Goal: Task Accomplishment & Management: Manage account settings

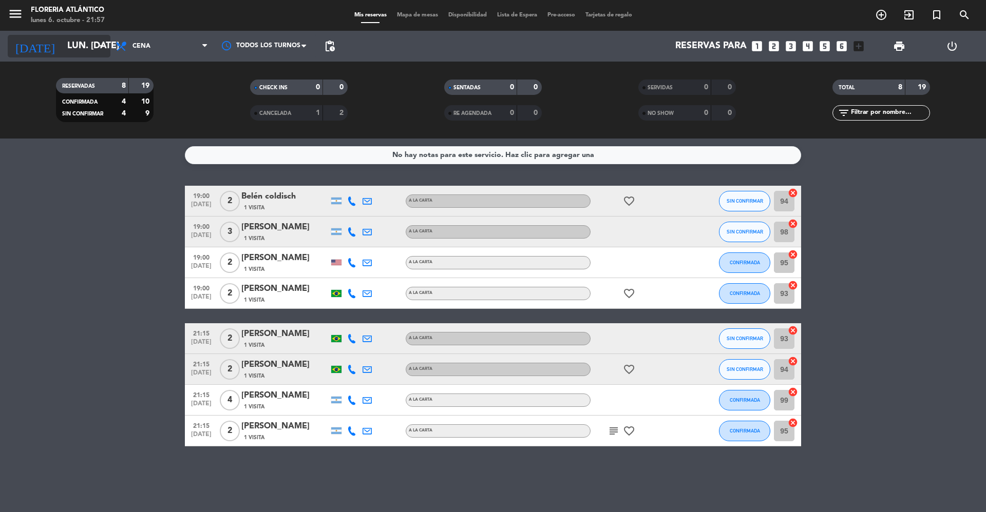
click at [104, 46] on icon "arrow_drop_down" at bounding box center [102, 46] width 12 height 12
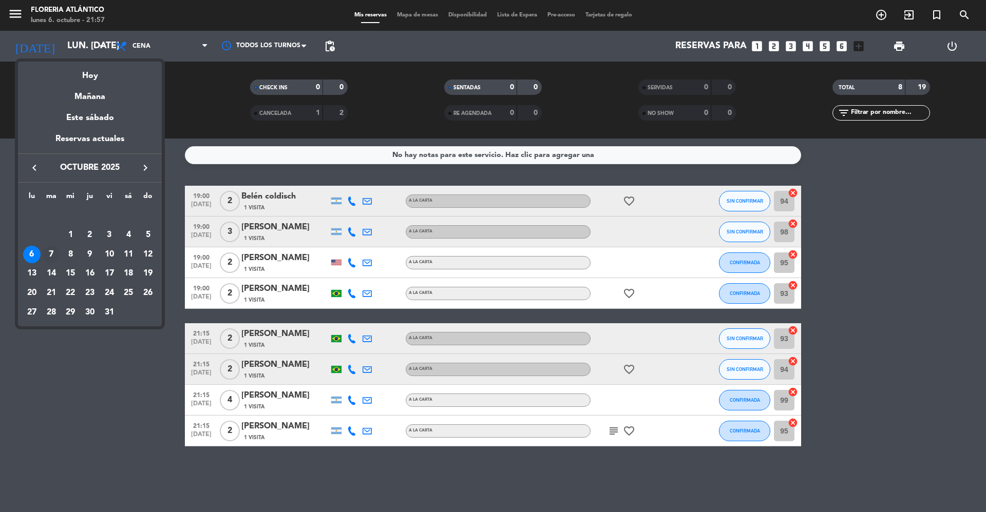
click at [54, 258] on div "7" at bounding box center [51, 254] width 17 height 17
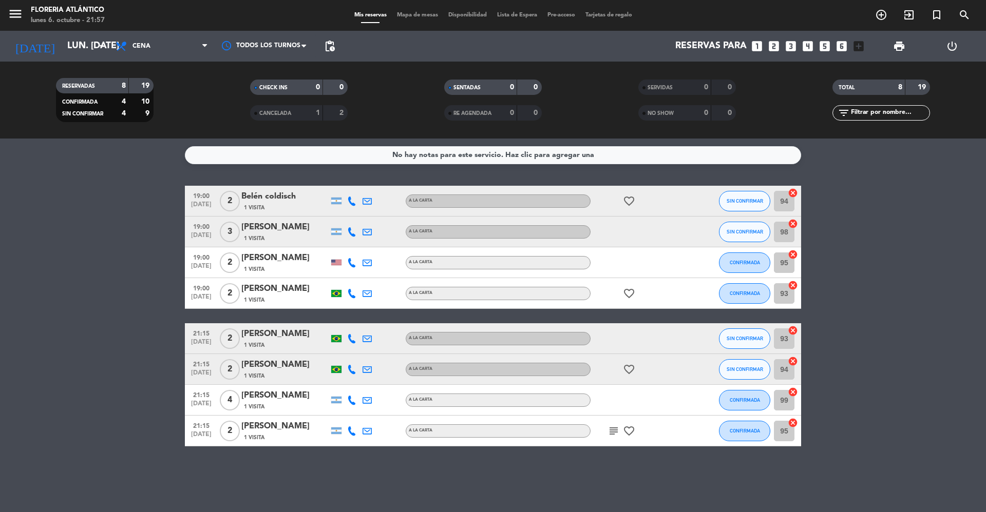
type input "[DATE] oct."
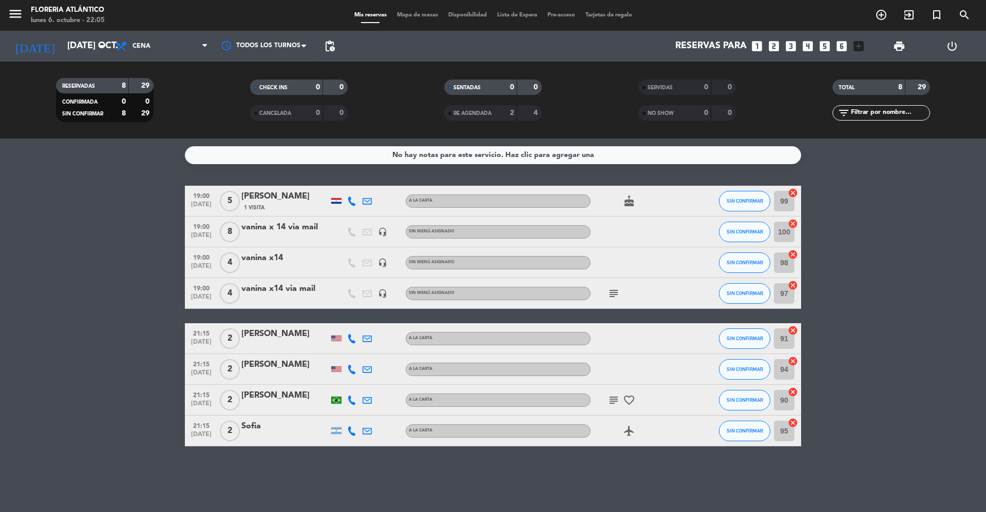
click at [610, 202] on div "cake" at bounding box center [637, 201] width 92 height 30
click at [629, 202] on icon "cake" at bounding box center [629, 201] width 12 height 12
click at [613, 290] on icon "subject" at bounding box center [613, 294] width 12 height 12
click at [624, 206] on icon "cake" at bounding box center [629, 201] width 12 height 12
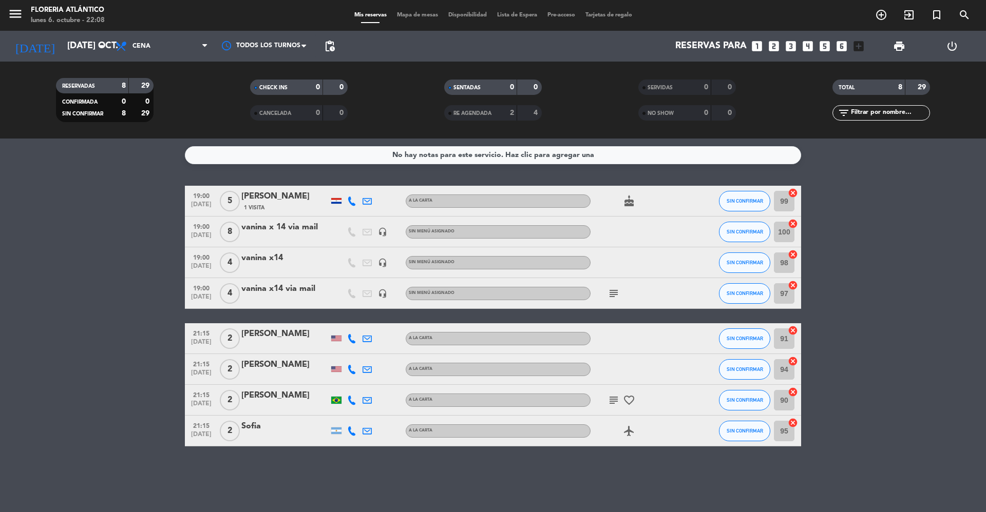
click at [623, 205] on icon "cake" at bounding box center [629, 201] width 12 height 12
click at [616, 407] on div "subject favorite_border" at bounding box center [637, 400] width 92 height 30
click at [612, 404] on icon "subject" at bounding box center [613, 400] width 12 height 12
click at [626, 397] on icon "favorite_border" at bounding box center [629, 400] width 12 height 12
click at [631, 425] on icon "airplanemode_active" at bounding box center [629, 431] width 12 height 12
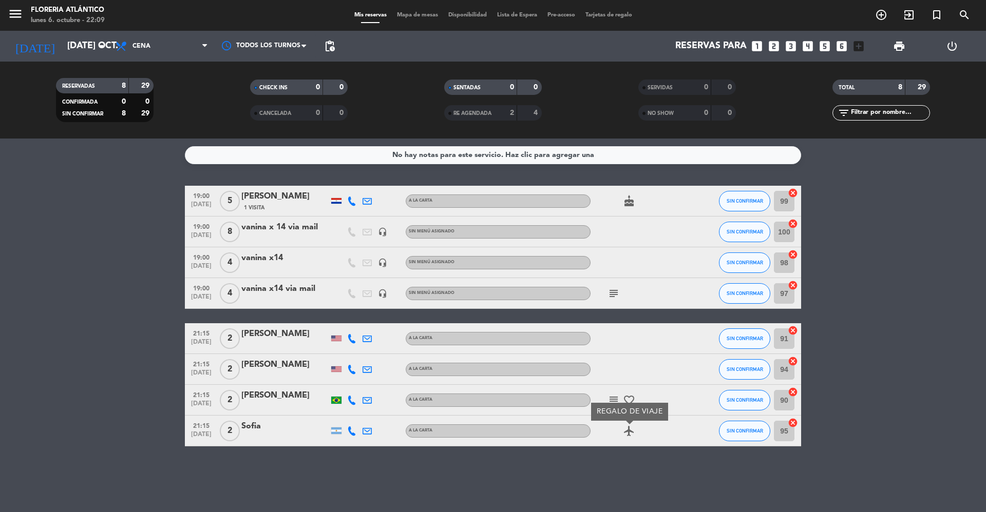
click at [607, 393] on div "subject favorite_border" at bounding box center [637, 400] width 92 height 30
click at [613, 397] on icon "subject" at bounding box center [613, 400] width 12 height 12
click at [625, 402] on icon "favorite_border" at bounding box center [629, 400] width 12 height 12
click at [631, 438] on div "airplanemode_active" at bounding box center [637, 431] width 92 height 30
click at [625, 432] on icon "airplanemode_active" at bounding box center [629, 431] width 12 height 12
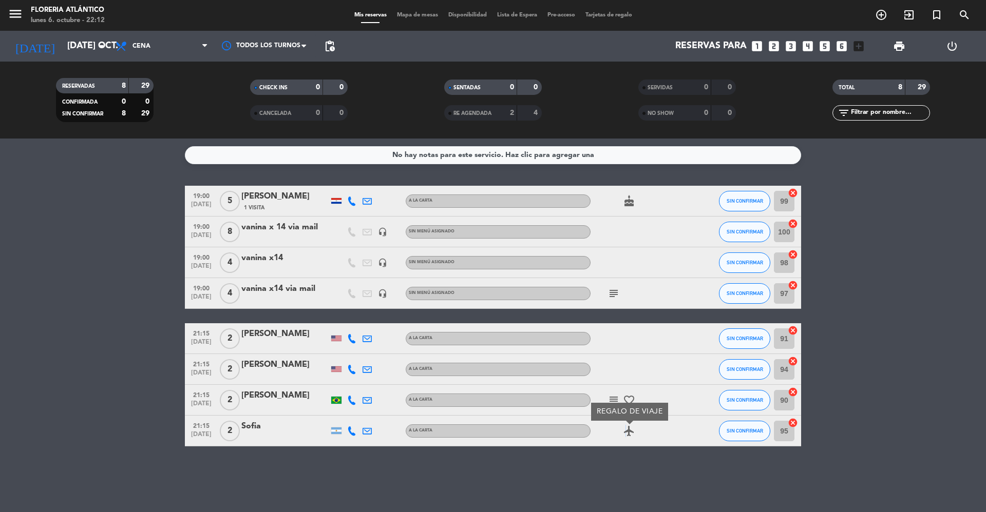
click at [902, 128] on div "TOTAL 8 29 filter_list" at bounding box center [881, 100] width 194 height 56
